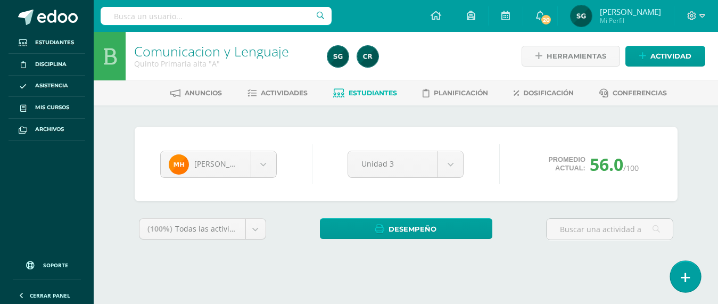
click at [689, 278] on icon at bounding box center [686, 278] width 10 height 12
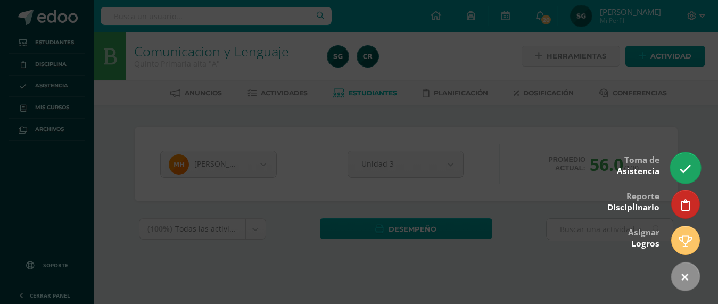
click at [687, 168] on icon at bounding box center [685, 169] width 12 height 12
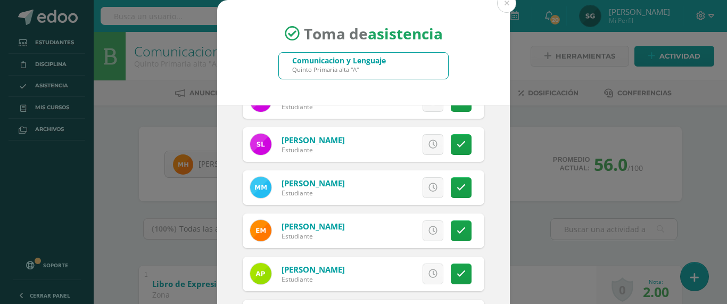
scroll to position [458, 0]
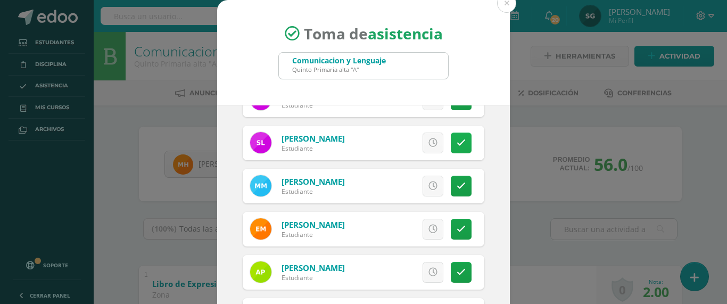
click at [451, 148] on link at bounding box center [461, 143] width 21 height 21
click at [457, 186] on icon at bounding box center [461, 186] width 9 height 9
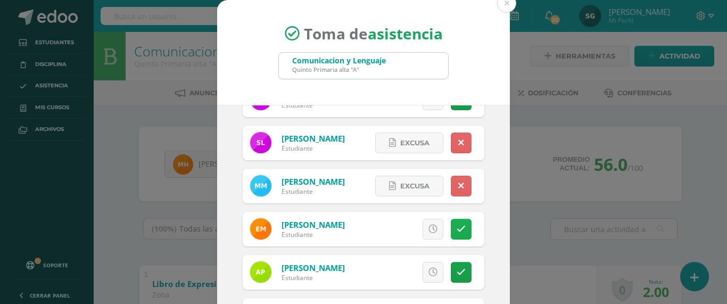
click at [457, 228] on icon at bounding box center [461, 229] width 9 height 9
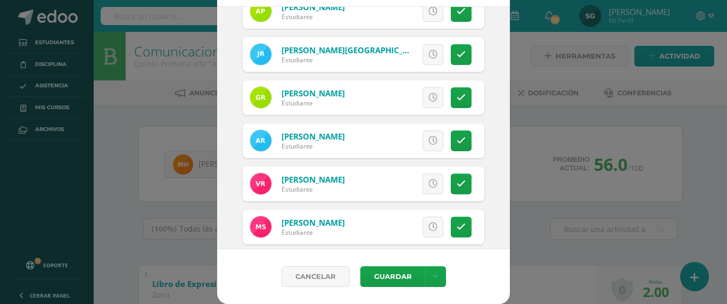
scroll to position [634, 0]
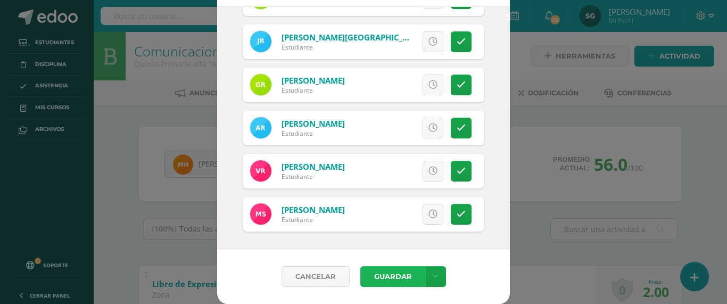
click at [388, 276] on button "Guardar" at bounding box center [392, 276] width 65 height 21
